Goal: Check status: Check status

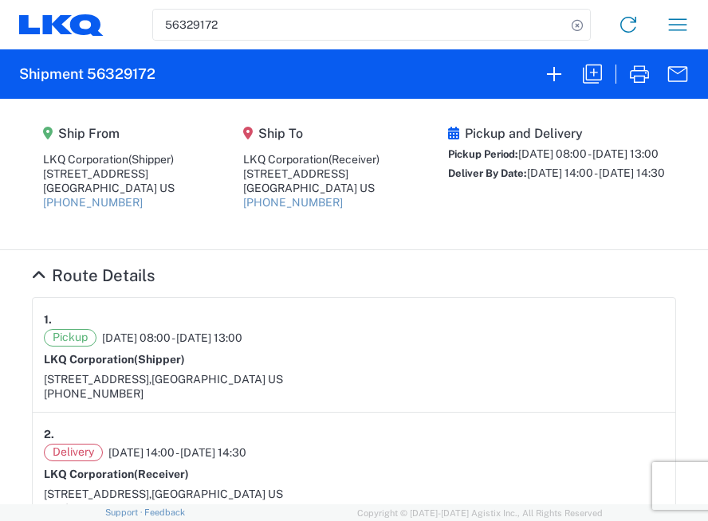
click at [59, 22] on icon at bounding box center [56, 23] width 29 height 19
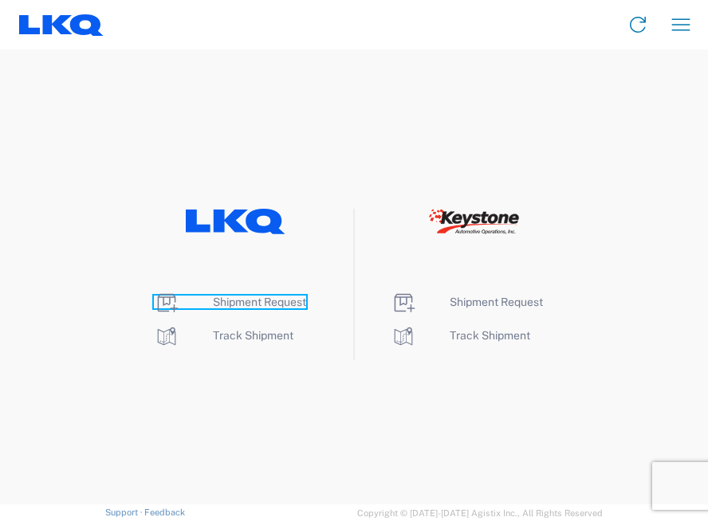
click at [300, 305] on span "Shipment Request" at bounding box center [259, 302] width 93 height 13
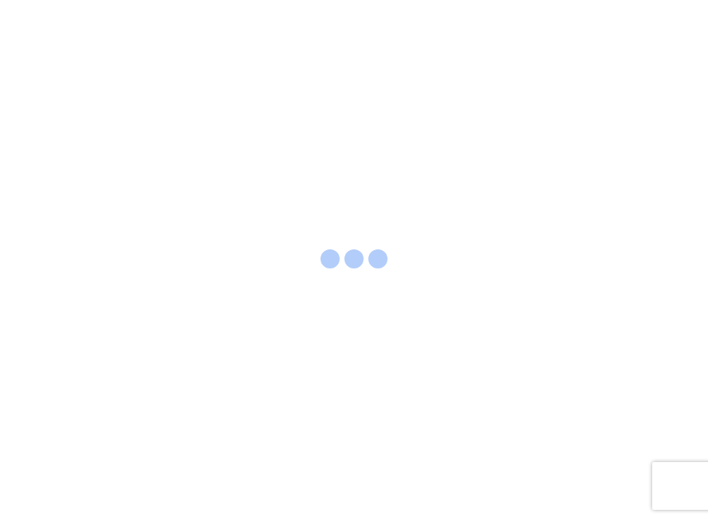
select select "FULL"
select select "LBS"
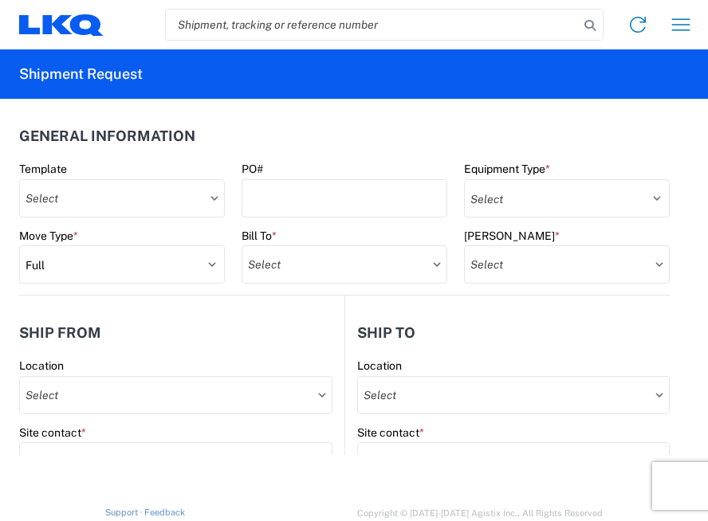
click at [369, 25] on input "search" at bounding box center [372, 25] width 413 height 30
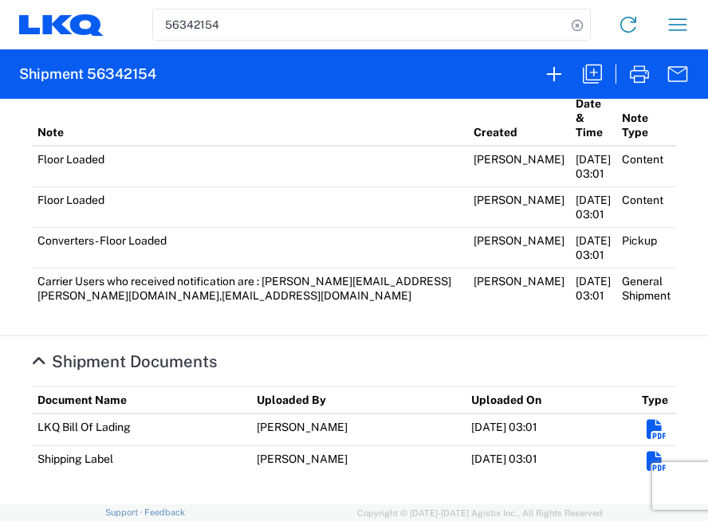
scroll to position [1049, 0]
click at [646, 420] on em "Shipment Documents" at bounding box center [656, 430] width 20 height 20
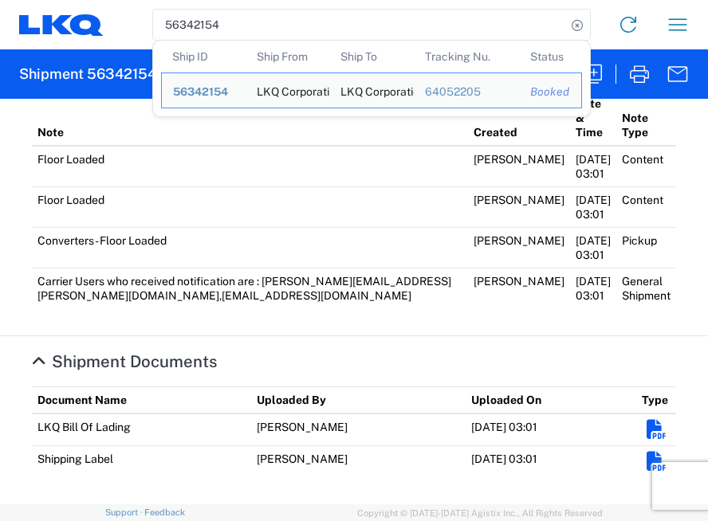
click at [253, 23] on input "56342154" at bounding box center [359, 25] width 413 height 30
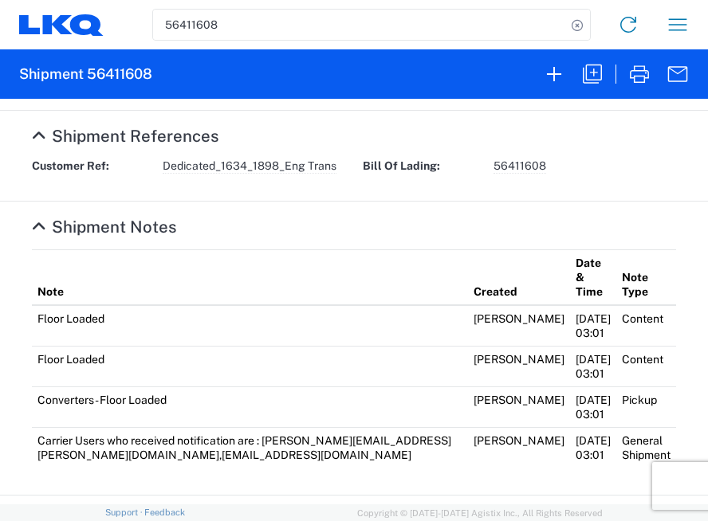
scroll to position [970, 0]
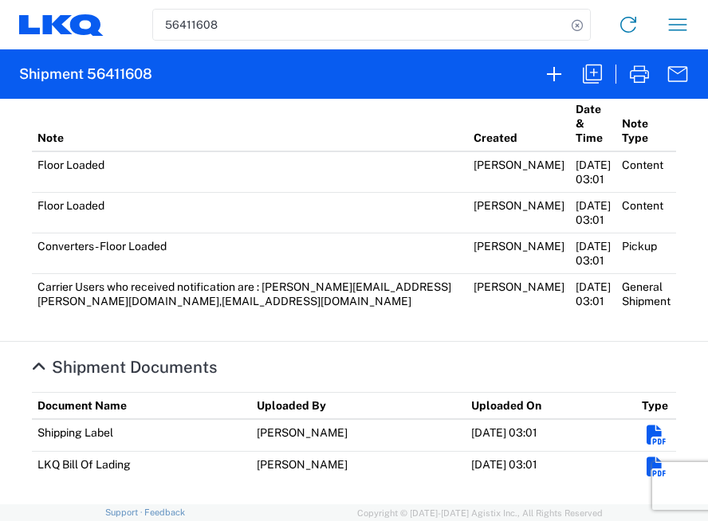
click at [646, 457] on em "Shipment Documents" at bounding box center [656, 467] width 20 height 20
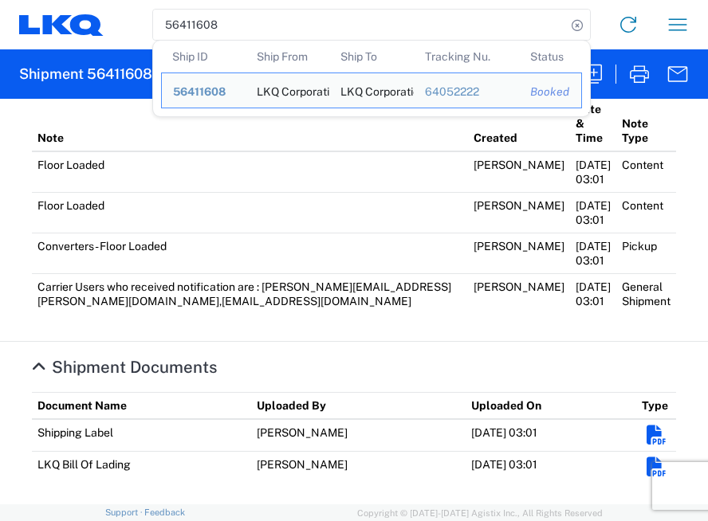
click at [351, 26] on input "56411608" at bounding box center [359, 25] width 413 height 30
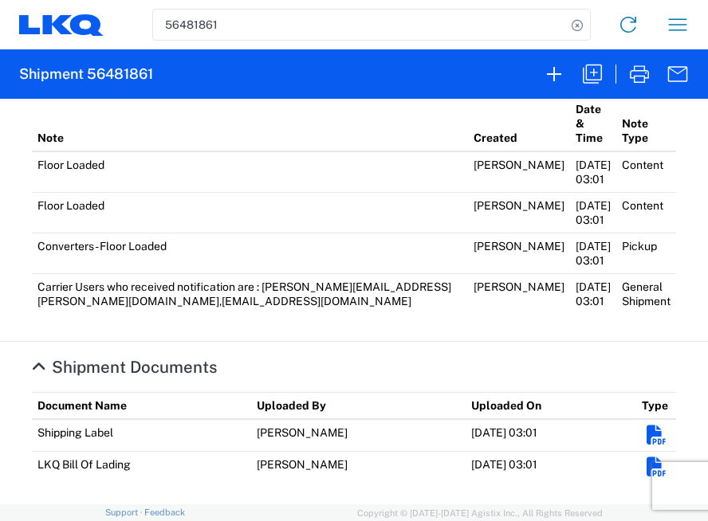
click at [647, 457] on em "Shipment Documents" at bounding box center [656, 467] width 20 height 20
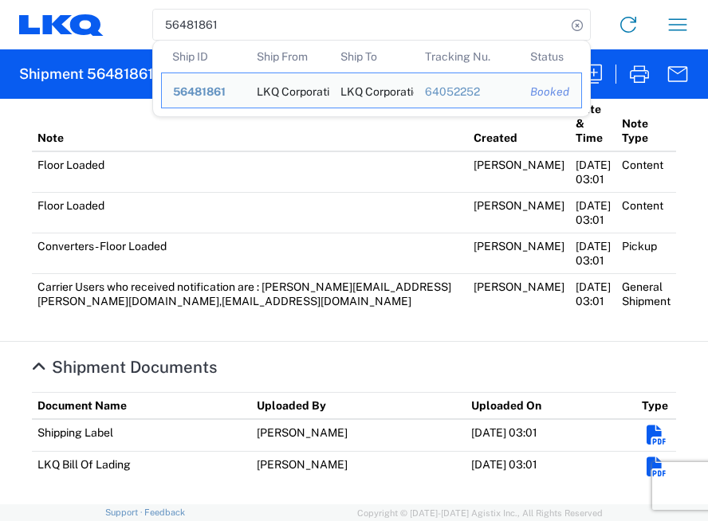
click at [238, 28] on input "56481861" at bounding box center [359, 25] width 413 height 30
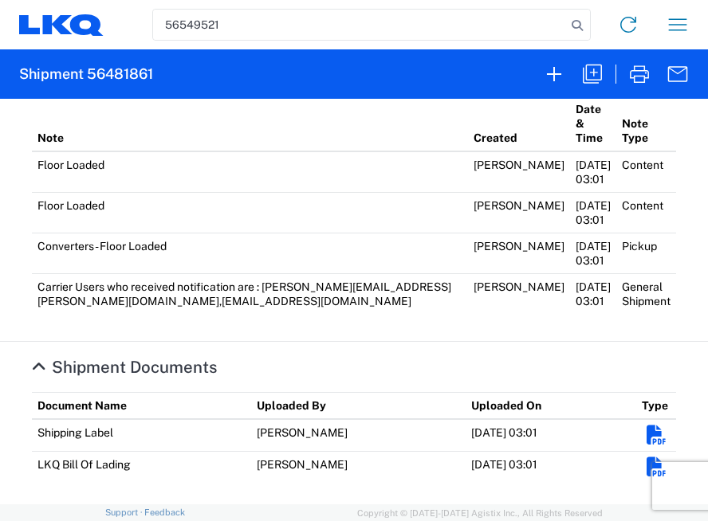
type input "56549521"
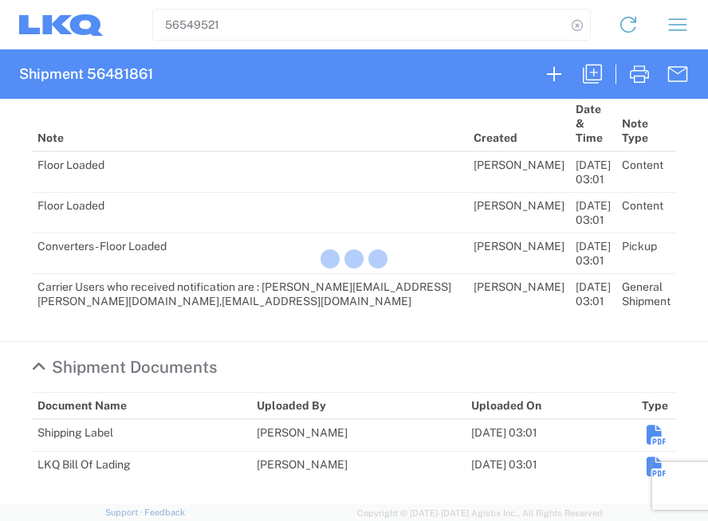
scroll to position [1049, 0]
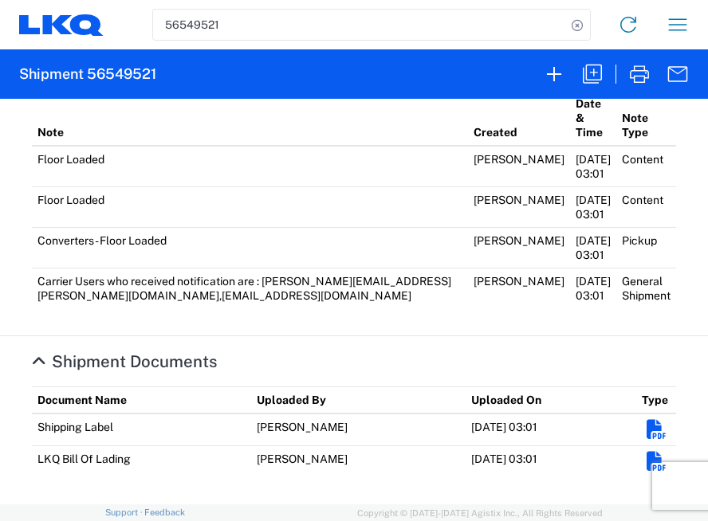
click at [647, 452] on em "Shipment Documents" at bounding box center [656, 462] width 20 height 20
